Goal: Answer question/provide support: Share knowledge or assist other users

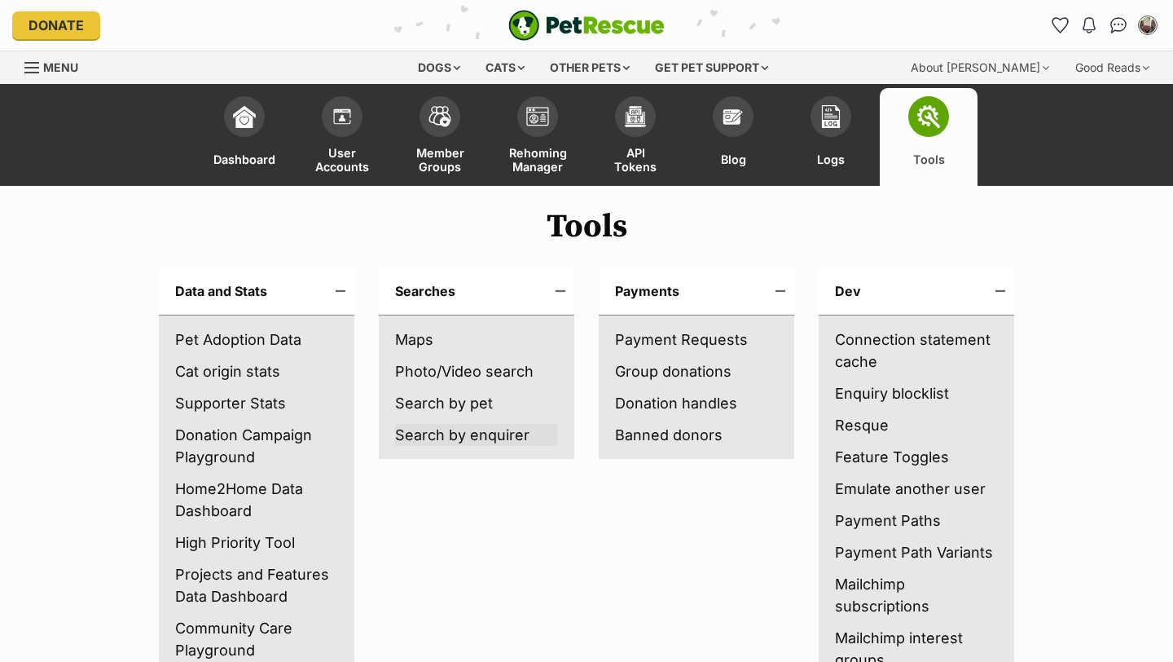
click at [443, 433] on link "Search by enquirer" at bounding box center [476, 435] width 163 height 22
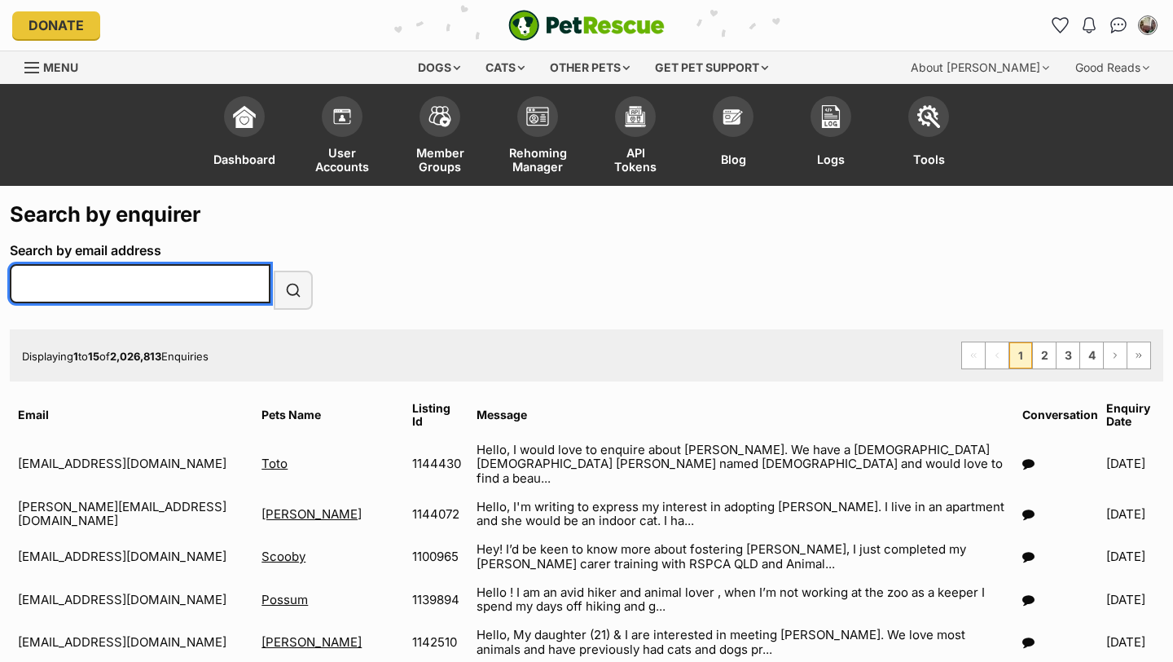
click at [113, 285] on input "Search by email address" at bounding box center [140, 283] width 261 height 39
paste input "[EMAIL_ADDRESS][DOMAIN_NAME]"
type input "[EMAIL_ADDRESS][DOMAIN_NAME]"
click at [274, 271] on button "Search" at bounding box center [293, 290] width 39 height 39
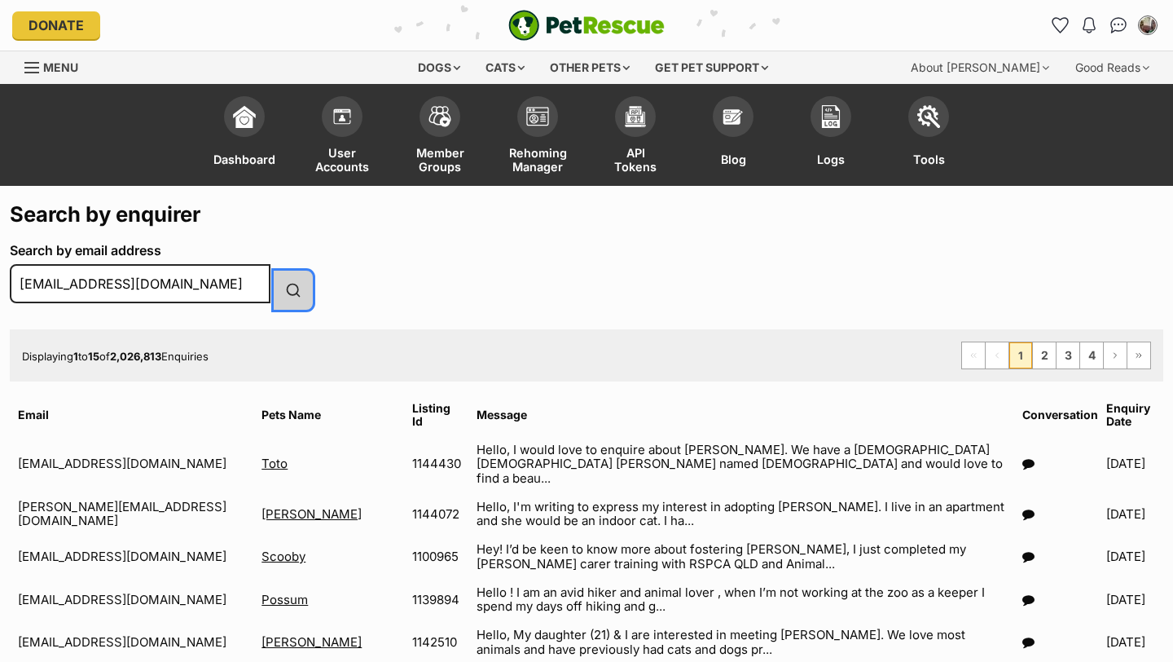
click at [293, 289] on span "submit" at bounding box center [293, 290] width 16 height 20
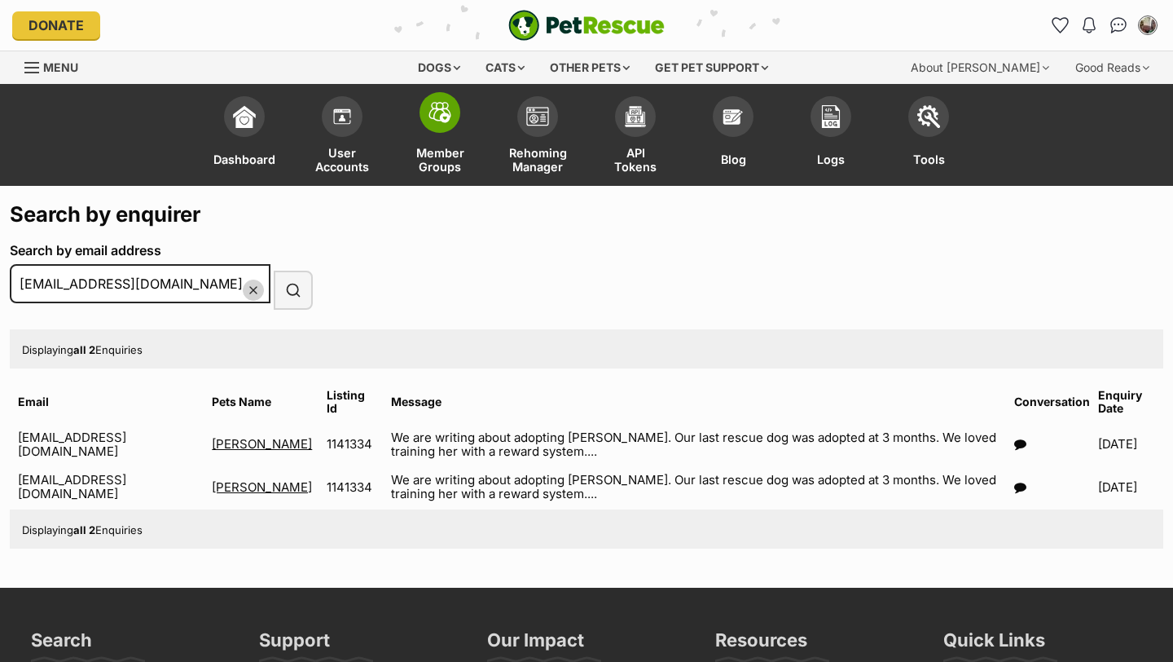
click at [447, 116] on img at bounding box center [440, 112] width 23 height 21
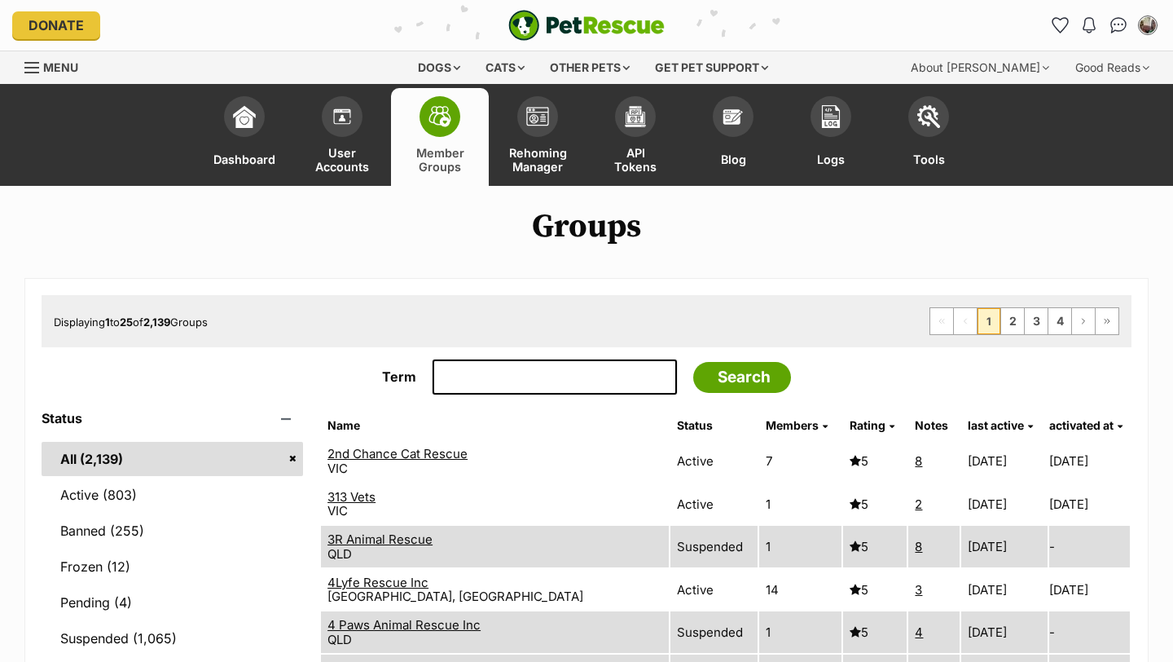
click at [509, 372] on input "Term" at bounding box center [555, 377] width 244 height 36
type input "ck"
click at [765, 372] on input "Search" at bounding box center [742, 377] width 98 height 31
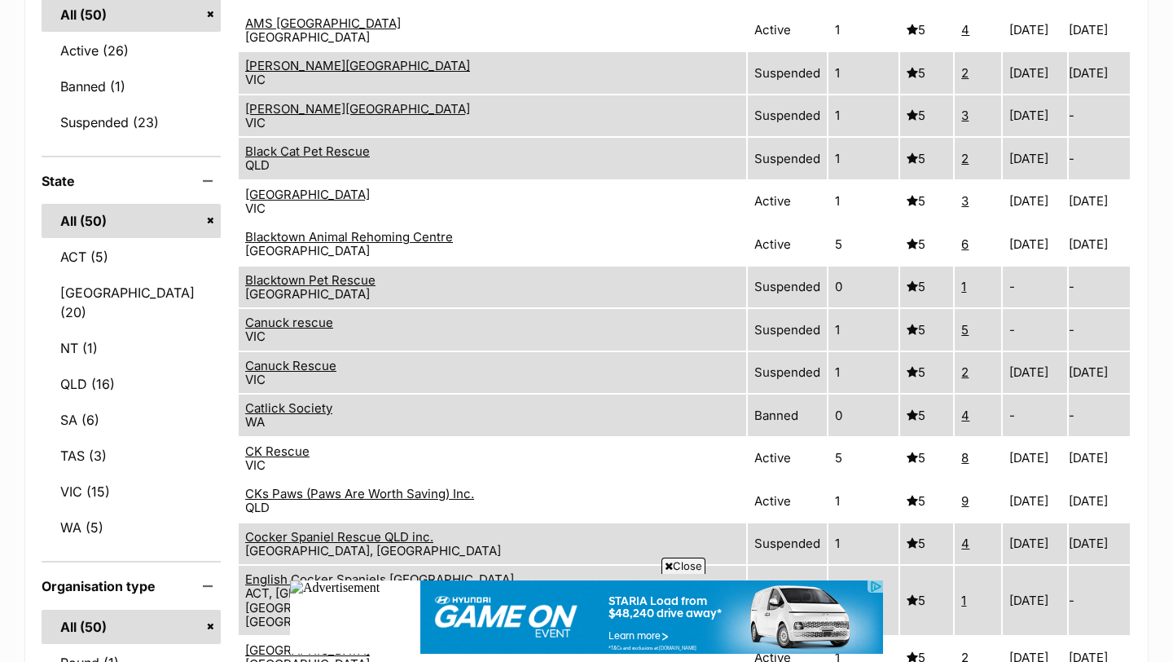
scroll to position [456, 0]
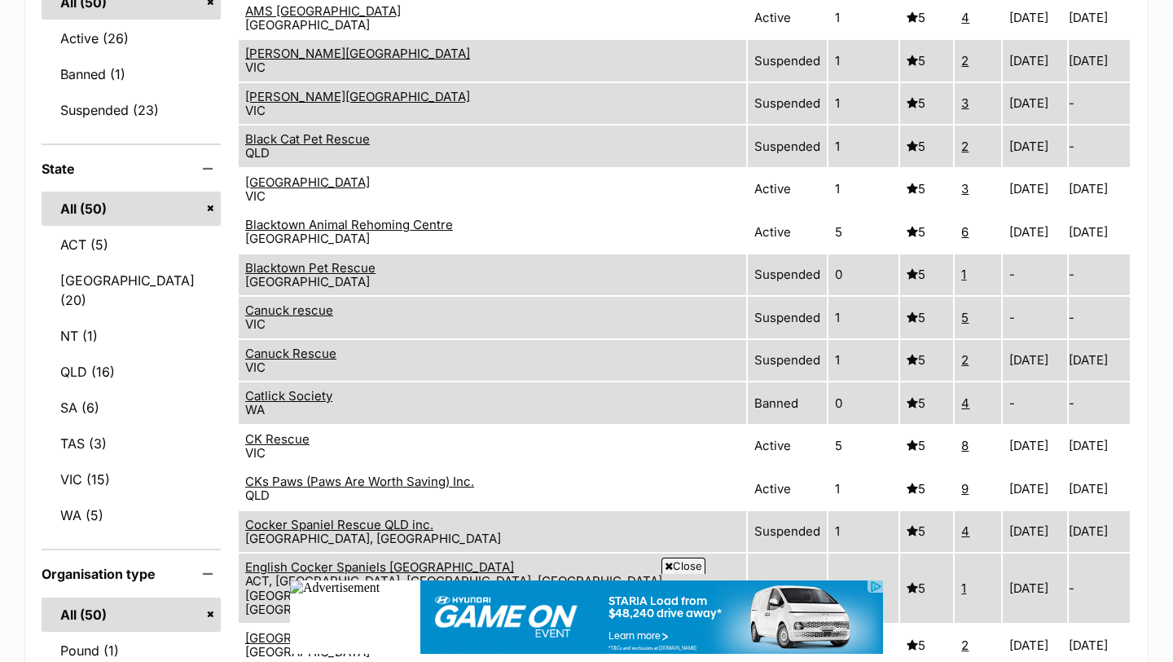
click at [310, 431] on link "CK Rescue" at bounding box center [277, 438] width 64 height 15
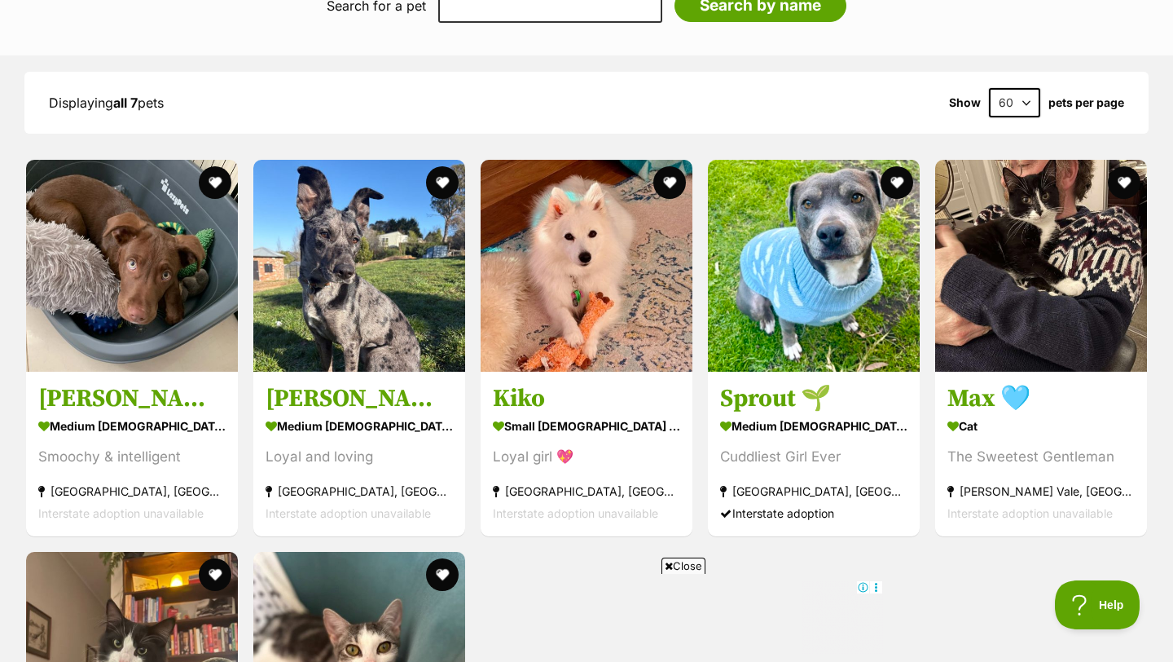
scroll to position [2119, 0]
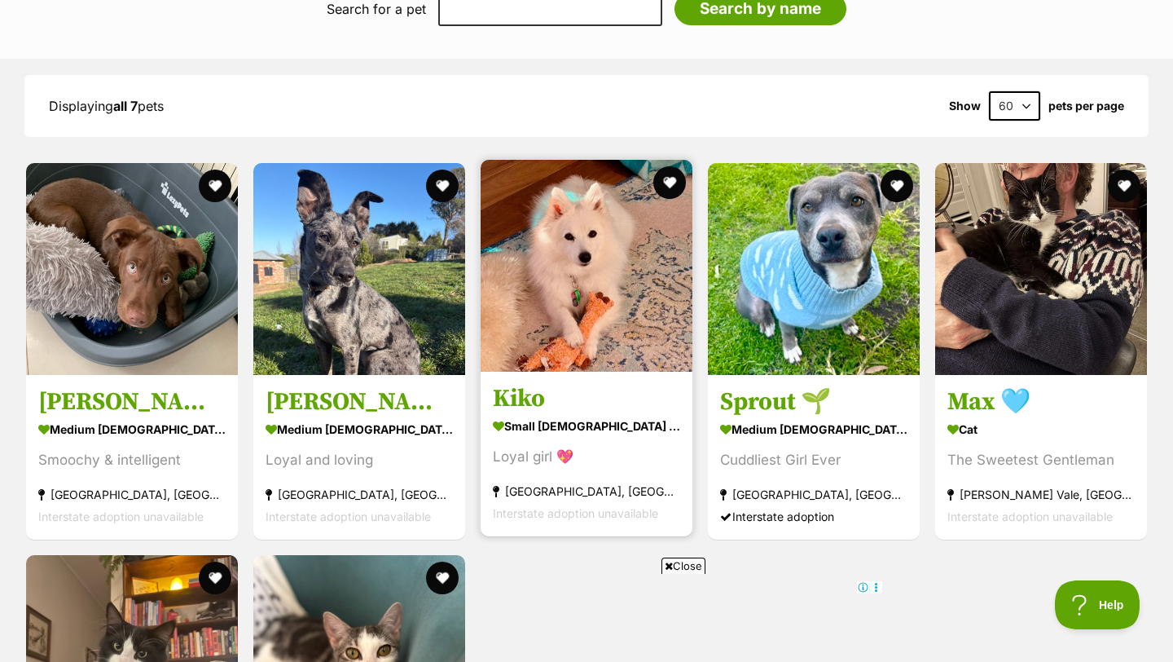
click at [600, 265] on img at bounding box center [587, 266] width 212 height 212
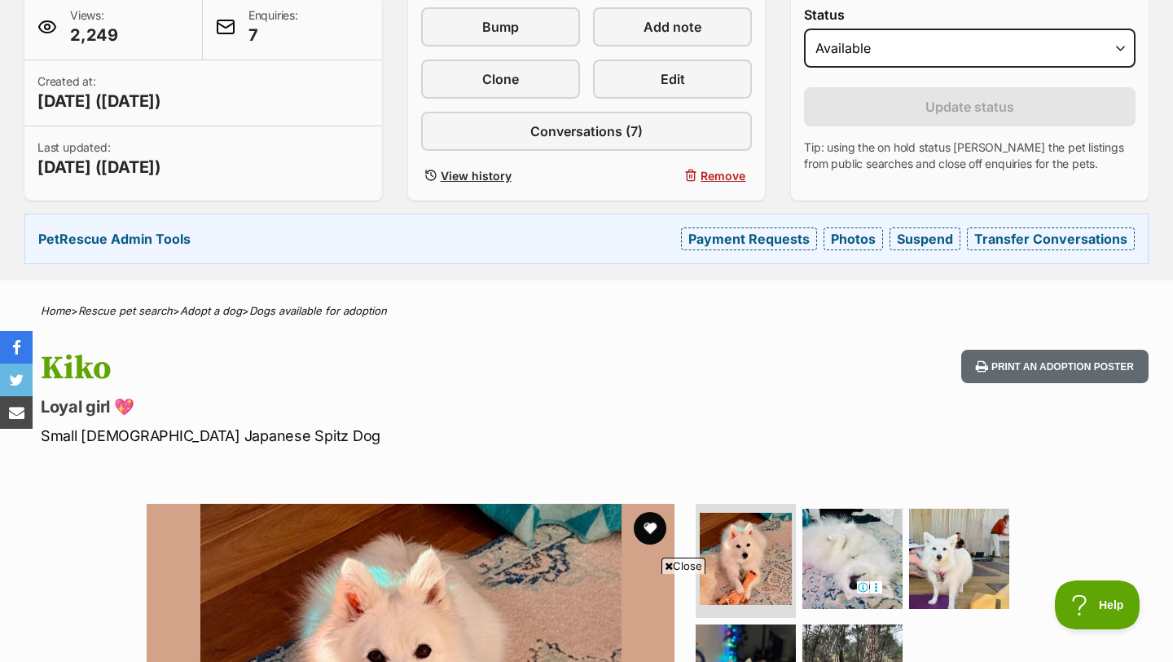
scroll to position [359, 0]
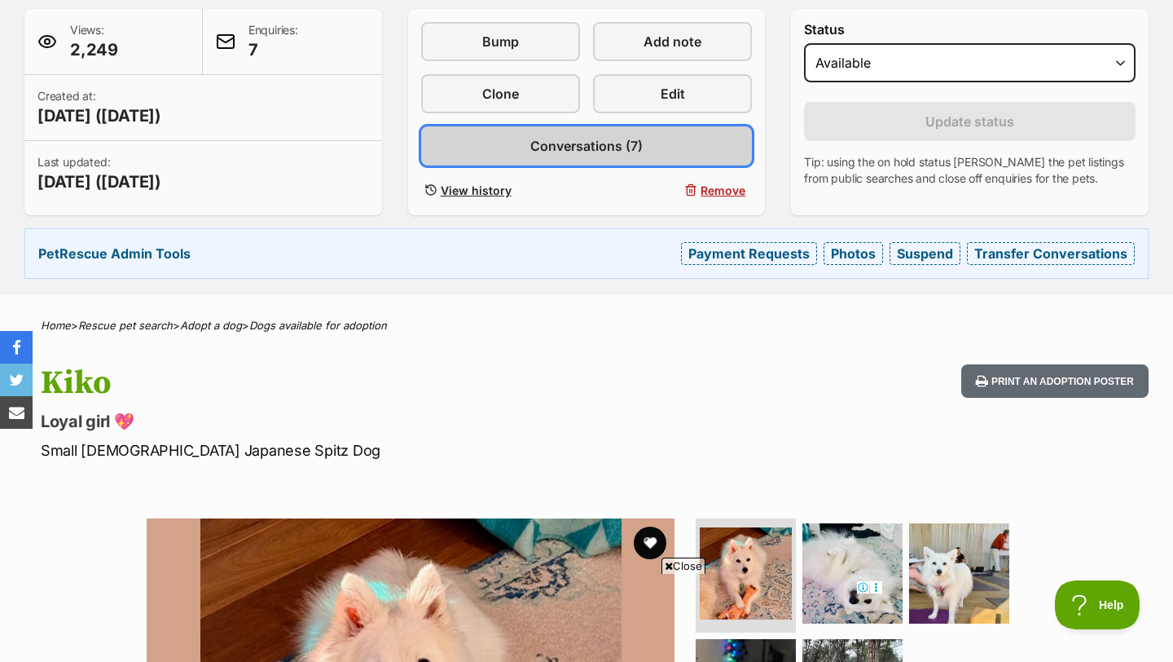
click at [613, 142] on span "Conversations (7)" at bounding box center [587, 146] width 112 height 20
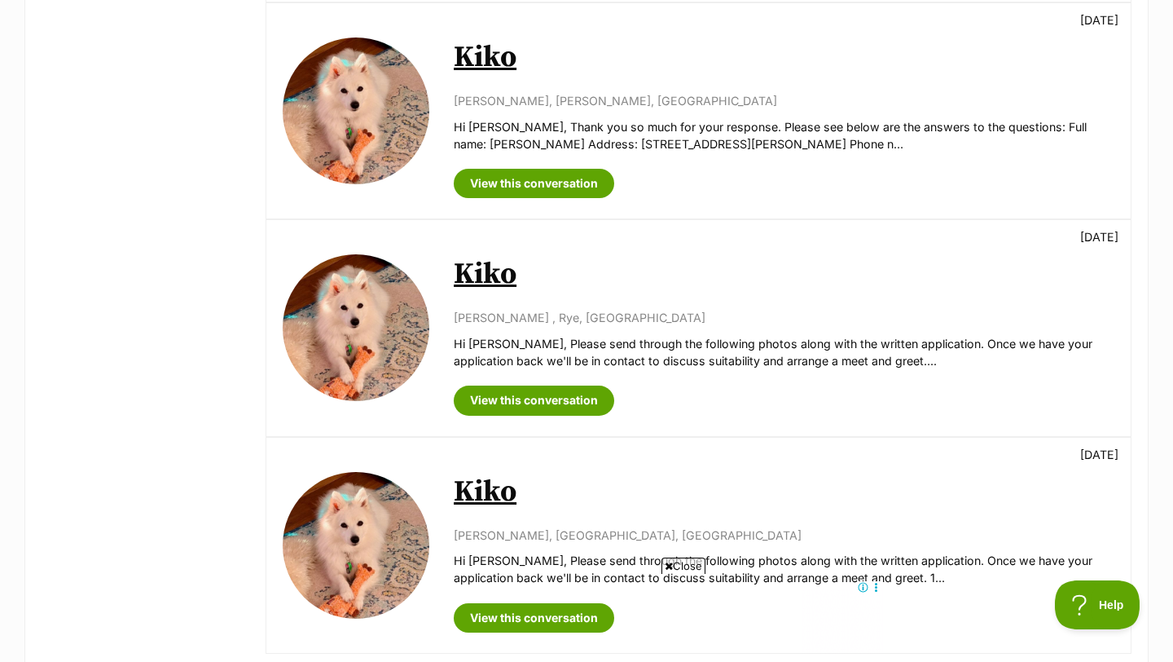
scroll to position [1206, 0]
